Goal: Transaction & Acquisition: Download file/media

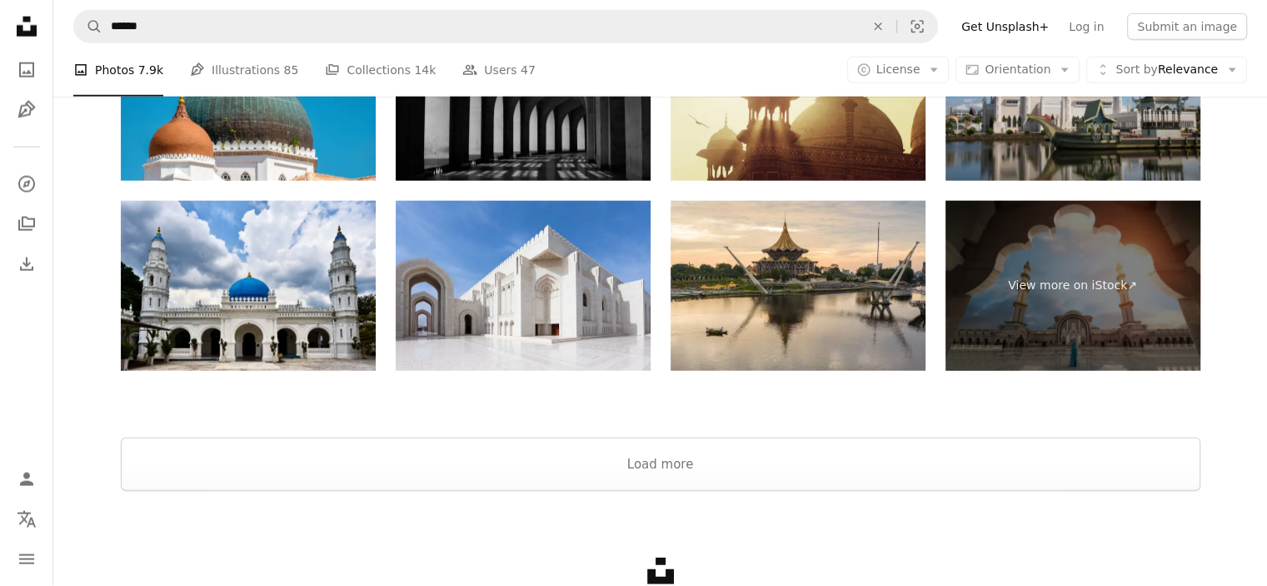
scroll to position [4054, 0]
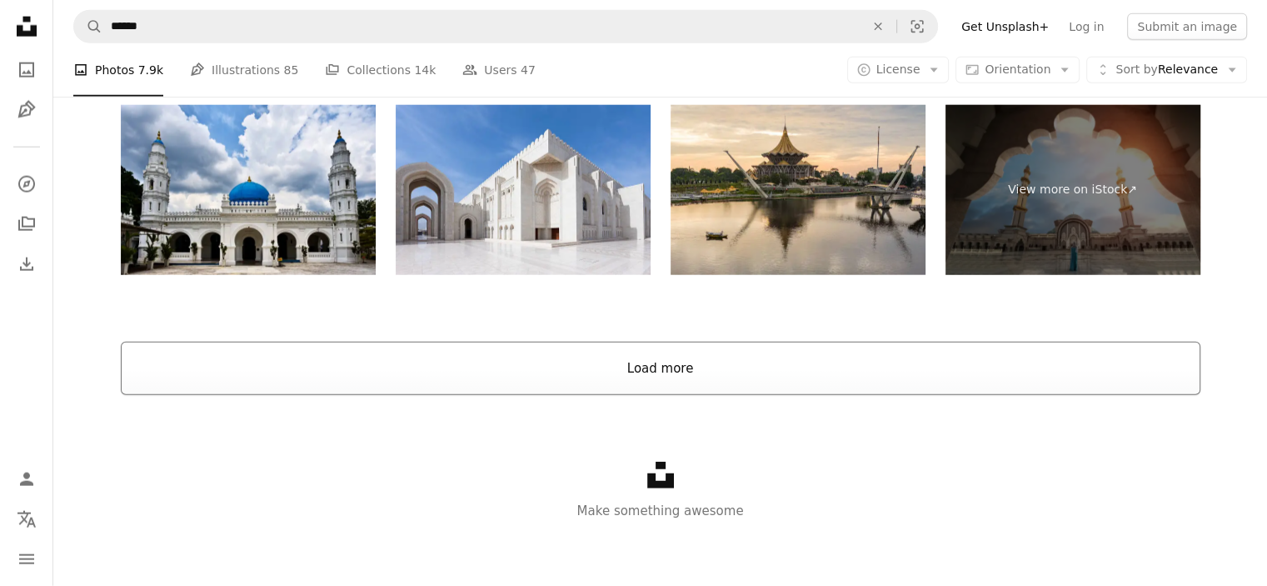
click at [703, 363] on button "Load more" at bounding box center [661, 368] width 1080 height 53
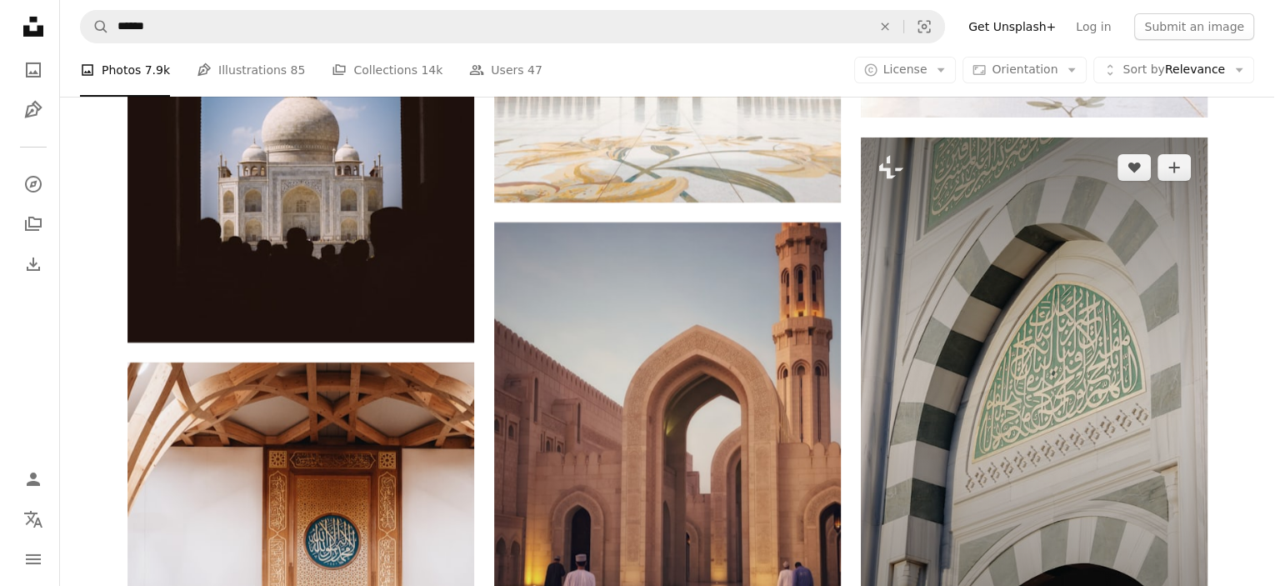
scroll to position [6220, 0]
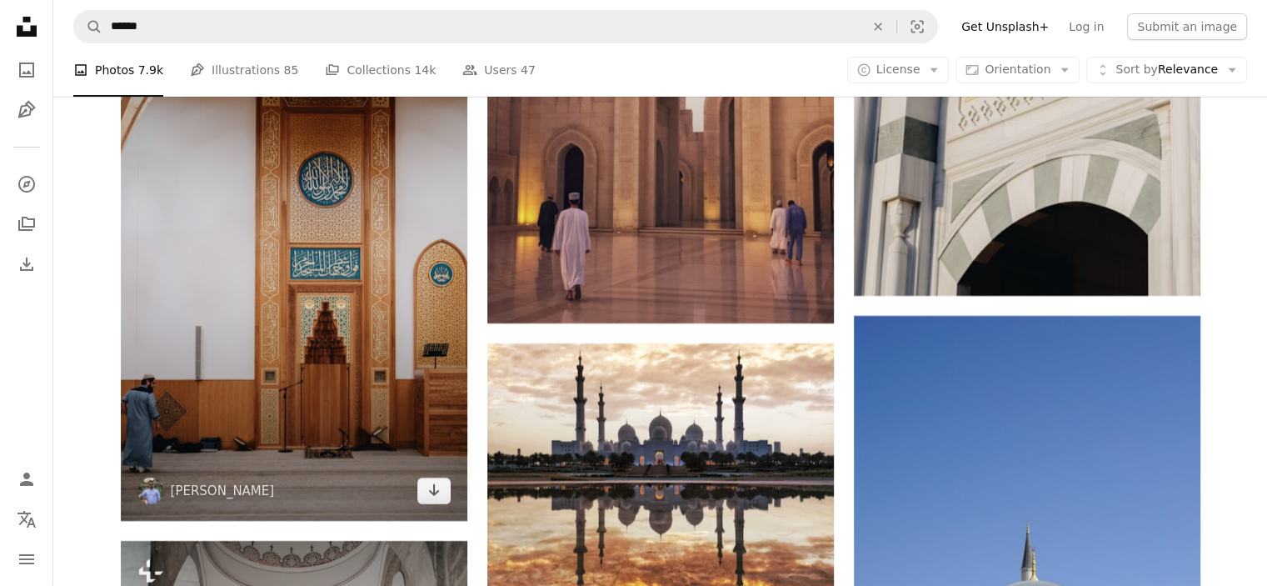
click at [337, 322] on img at bounding box center [294, 261] width 347 height 520
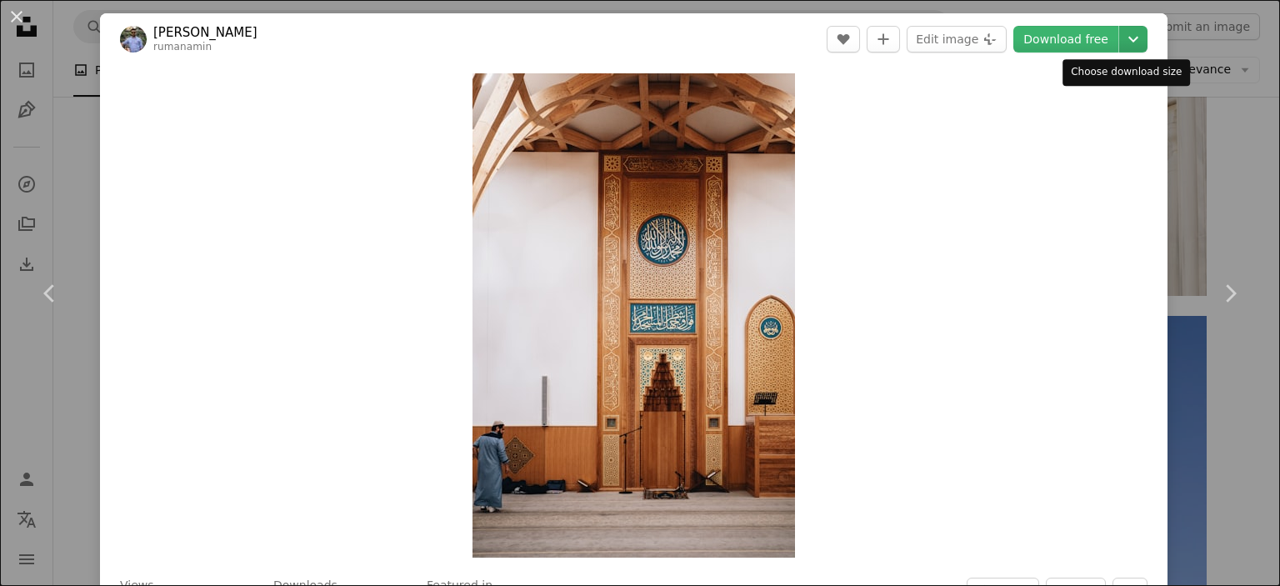
click at [1120, 46] on icon "Chevron down" at bounding box center [1133, 39] width 27 height 20
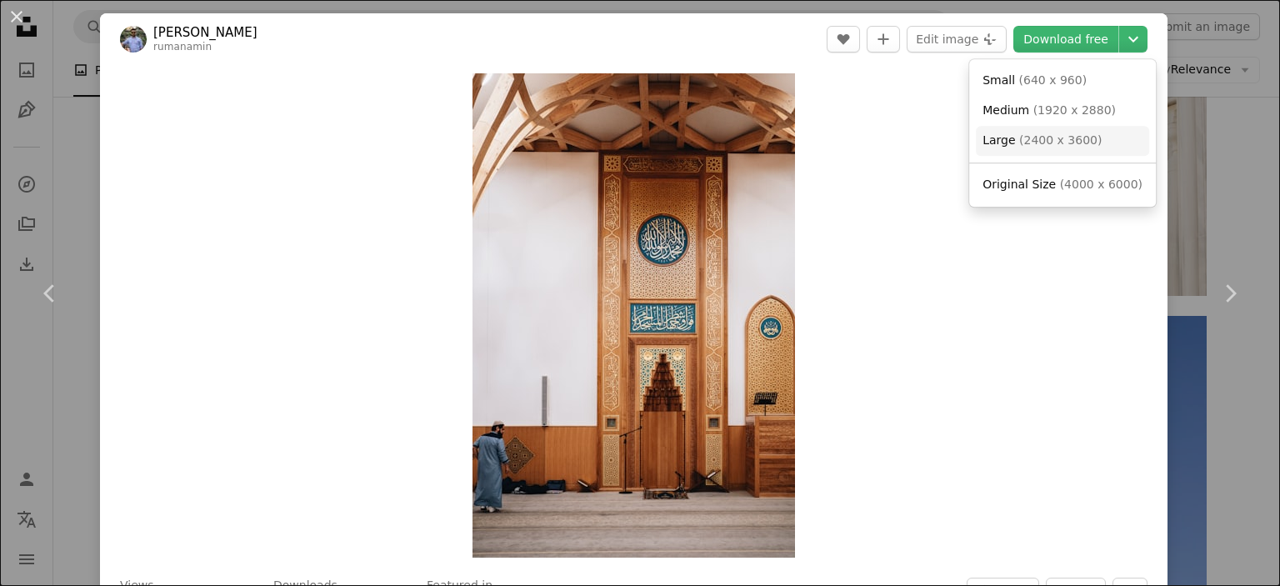
click at [1061, 137] on span "( 2400 x 3600 )" at bounding box center [1060, 139] width 82 height 13
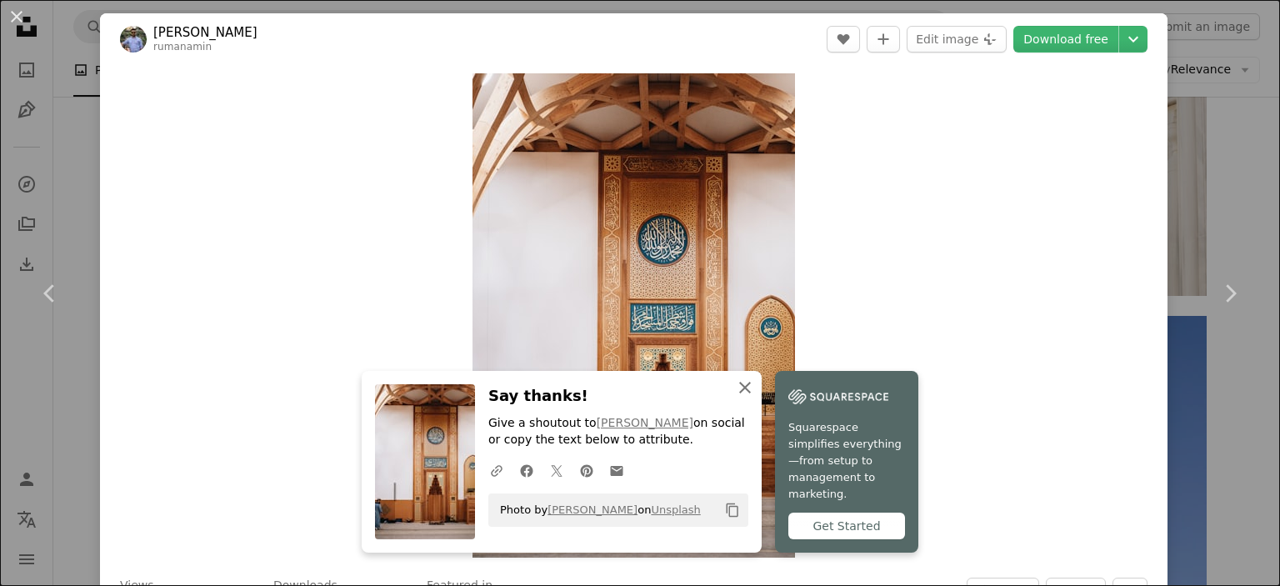
click at [735, 397] on icon "An X shape" at bounding box center [745, 387] width 20 height 20
